Goal: Book appointment/travel/reservation

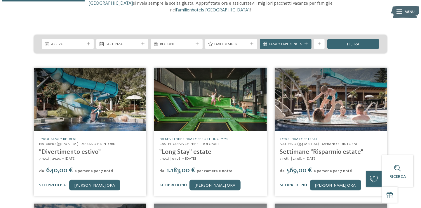
scroll to position [81, 0]
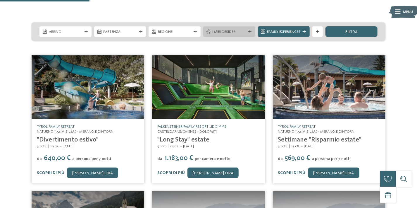
click at [248, 30] on icon at bounding box center [249, 31] width 3 height 3
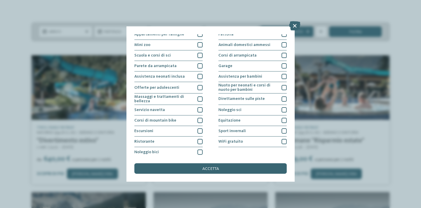
scroll to position [69, 0]
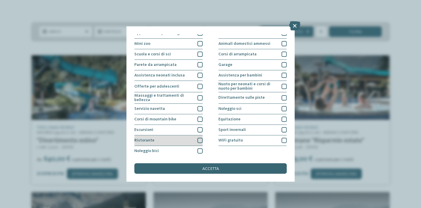
click at [198, 139] on div at bounding box center [200, 139] width 5 height 5
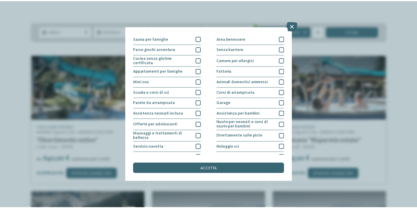
scroll to position [28, 0]
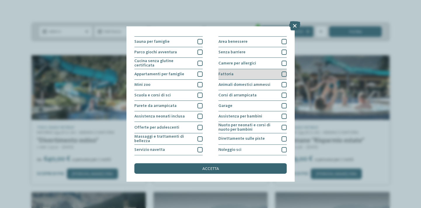
click at [282, 74] on div at bounding box center [284, 73] width 5 height 5
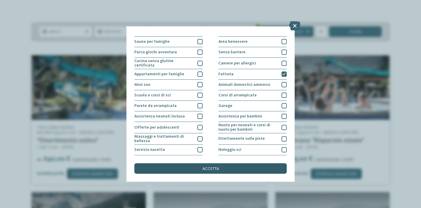
click at [212, 171] on div "accetta" at bounding box center [210, 168] width 153 height 11
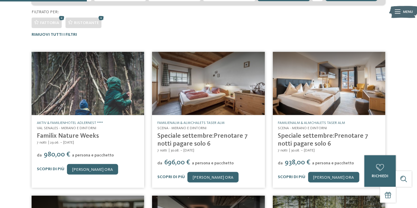
scroll to position [126, 0]
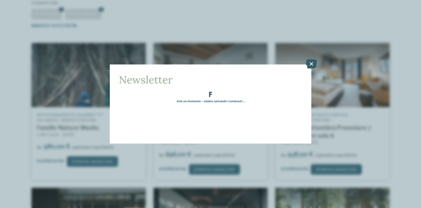
click at [311, 65] on icon at bounding box center [311, 63] width 11 height 9
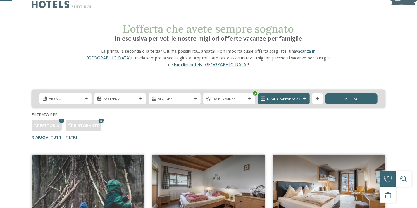
scroll to position [13, 0]
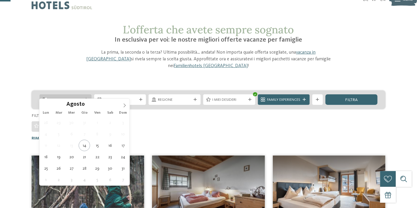
click at [85, 94] on div "Arrivo" at bounding box center [65, 99] width 52 height 11
type div "18.08.2025"
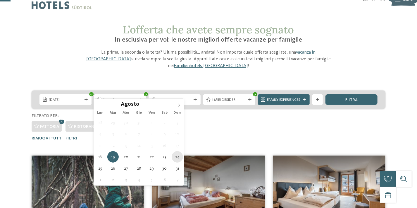
type div "24.08.2025"
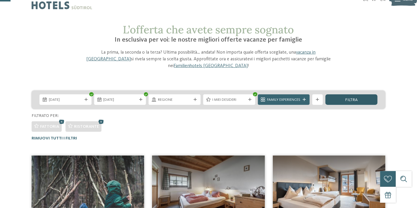
click at [352, 98] on span "filtra" at bounding box center [351, 100] width 13 height 4
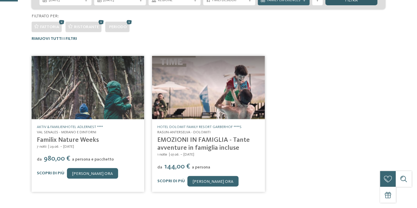
scroll to position [126, 0]
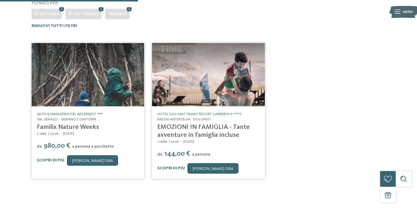
click at [67, 112] on link "Aktiv & Familienhotel Adlernest ****" at bounding box center [70, 114] width 66 height 4
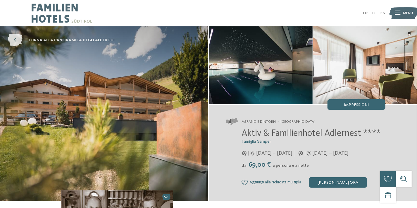
click at [14, 40] on icon at bounding box center [15, 40] width 15 height 12
